Goal: Navigation & Orientation: Go to known website

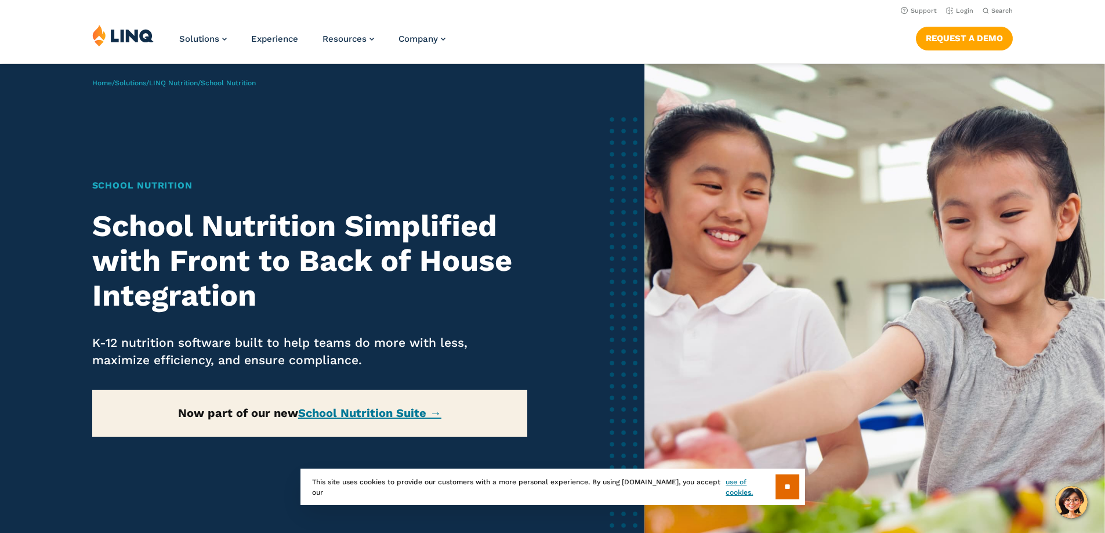
click at [963, 15] on li "Login" at bounding box center [959, 9] width 27 height 13
click at [961, 9] on link "Login" at bounding box center [959, 11] width 27 height 8
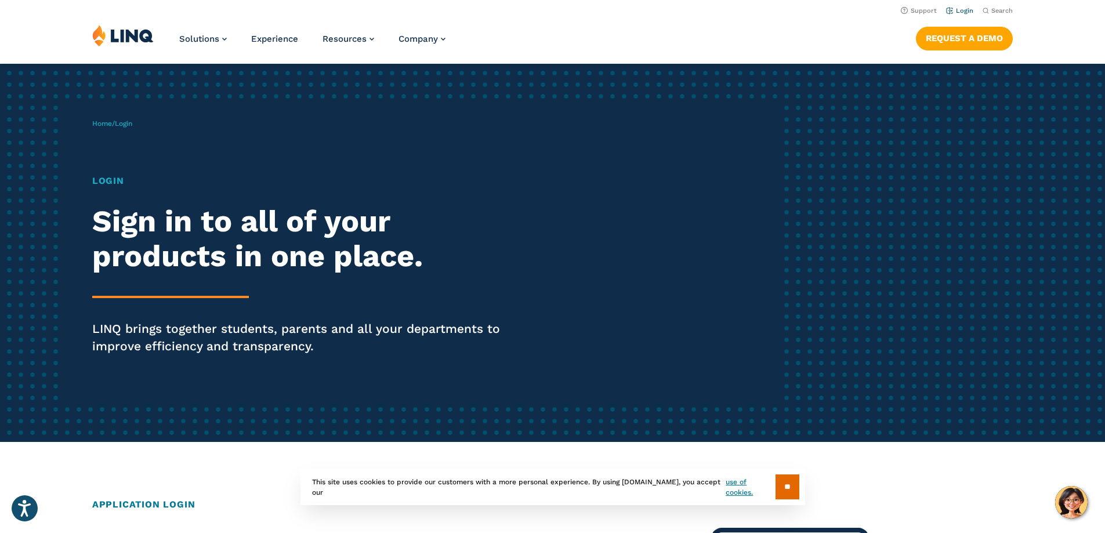
click at [964, 14] on li "Login" at bounding box center [959, 9] width 27 height 13
click at [957, 5] on li "Login" at bounding box center [959, 9] width 27 height 13
click at [960, 9] on link "Login" at bounding box center [959, 11] width 27 height 8
click at [957, 9] on link "Login" at bounding box center [959, 11] width 27 height 8
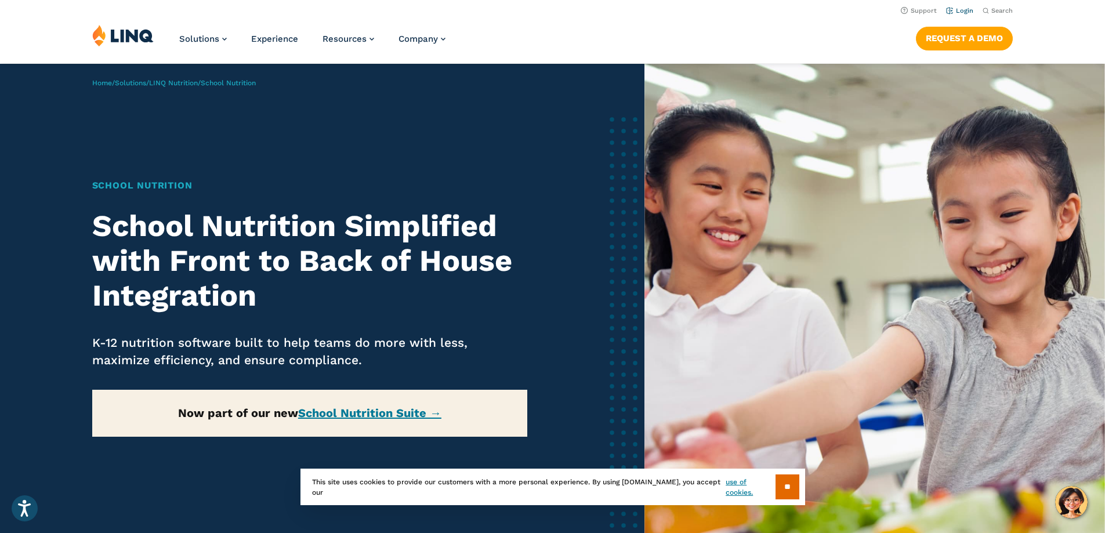
click at [965, 13] on link "Login" at bounding box center [959, 11] width 27 height 8
click at [949, 8] on link "Login" at bounding box center [959, 11] width 27 height 8
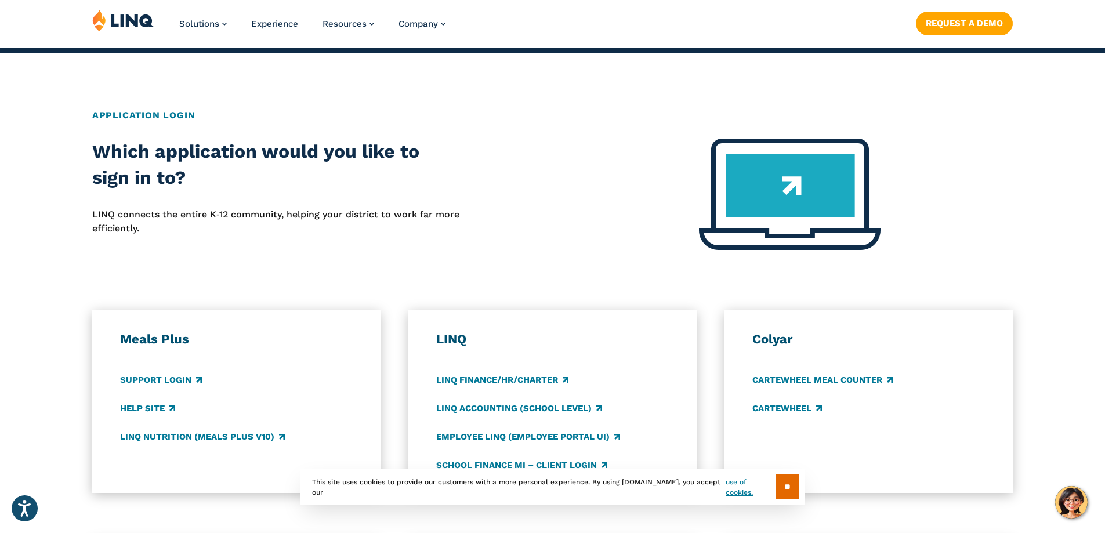
scroll to position [406, 0]
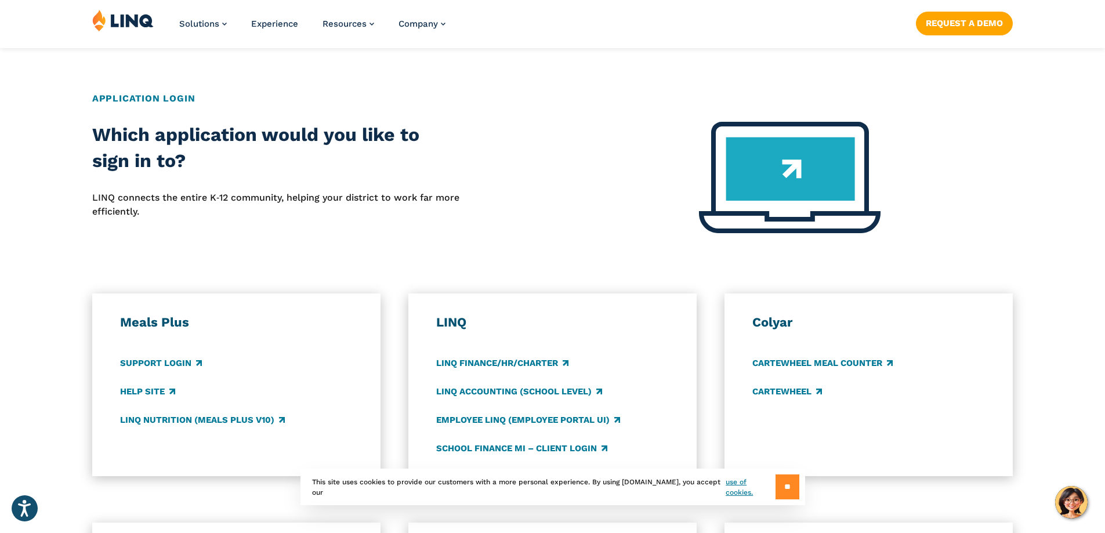
click at [780, 490] on input "**" at bounding box center [787, 486] width 24 height 25
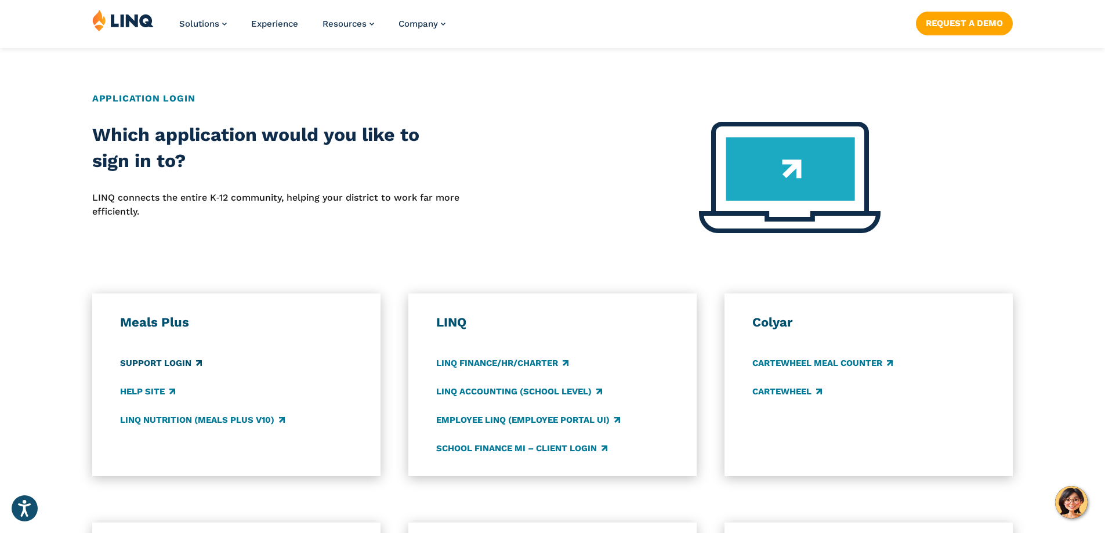
click at [169, 366] on link "Support Login" at bounding box center [161, 363] width 82 height 13
